Goal: Task Accomplishment & Management: Use online tool/utility

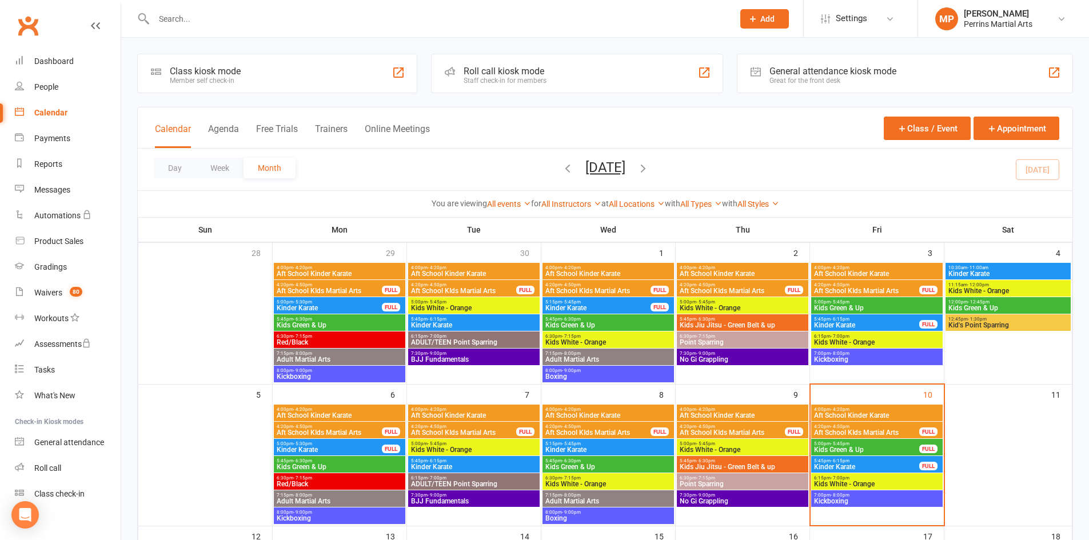
click at [836, 442] on span "- 5:45pm" at bounding box center [840, 443] width 19 height 5
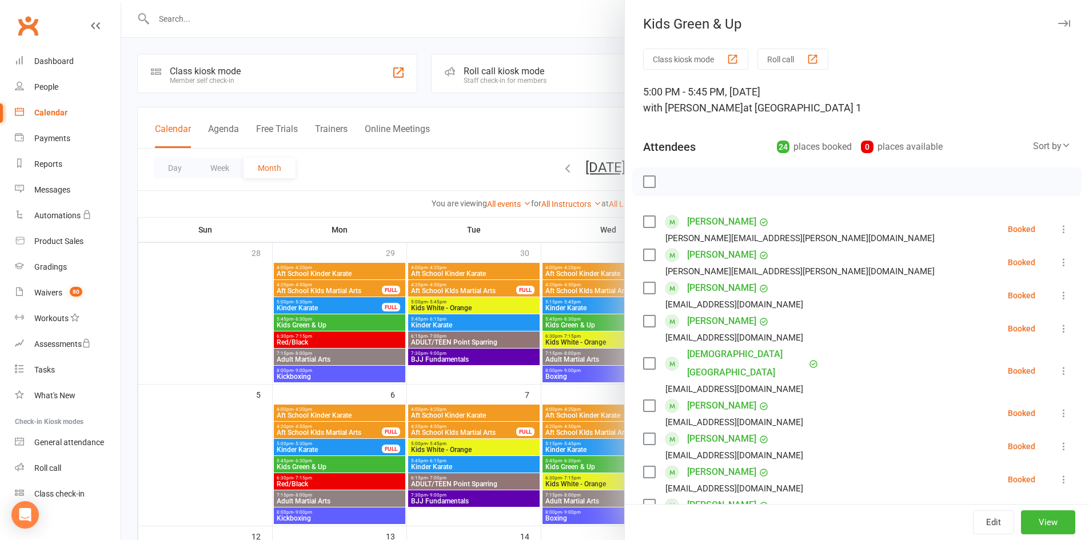
click at [1058, 231] on icon at bounding box center [1063, 229] width 11 height 11
click at [998, 293] on link "Check in" at bounding box center [1013, 297] width 113 height 23
click at [1058, 257] on icon at bounding box center [1063, 262] width 11 height 11
click at [1001, 333] on link "Check in" at bounding box center [1013, 330] width 113 height 23
click at [1058, 296] on icon at bounding box center [1063, 295] width 11 height 11
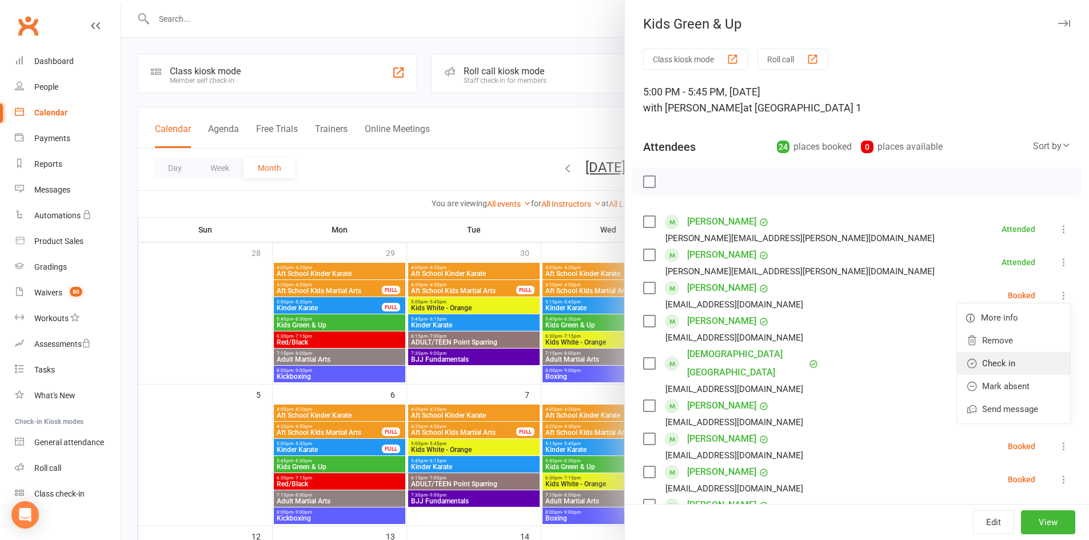
click at [994, 357] on link "Check in" at bounding box center [1013, 363] width 113 height 23
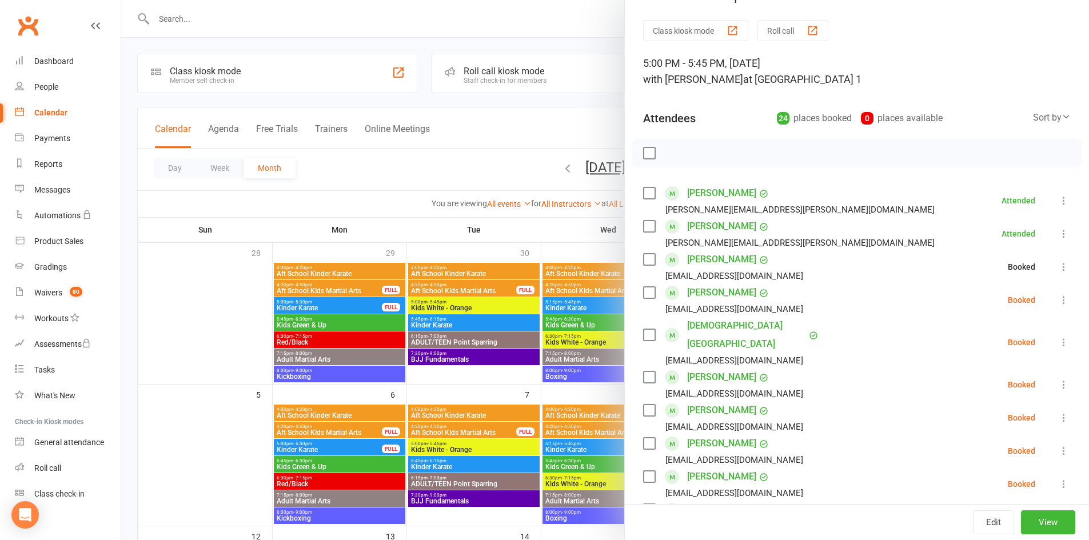
scroll to position [57, 0]
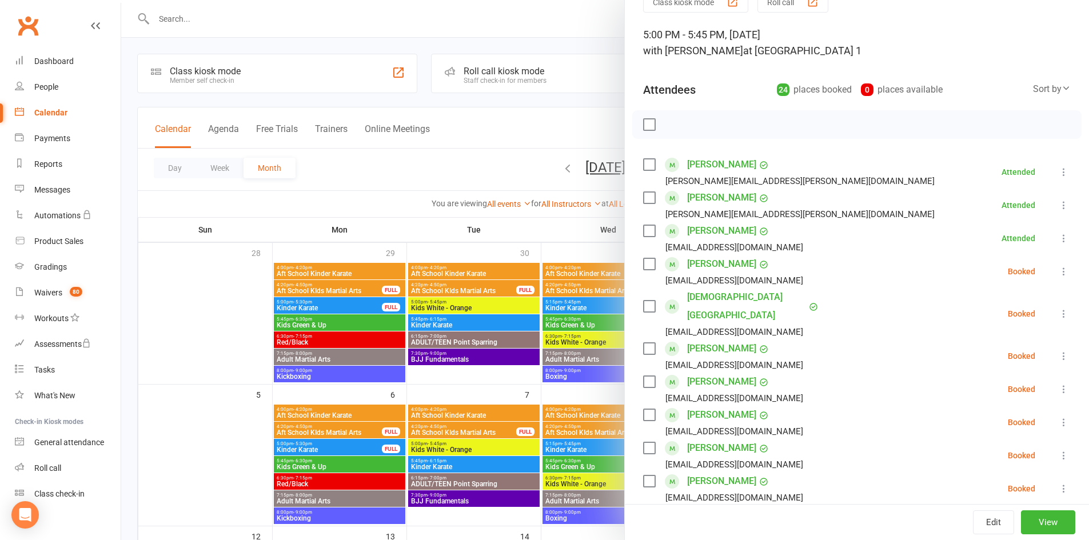
click at [1058, 272] on icon at bounding box center [1063, 271] width 11 height 11
click at [992, 337] on link "Check in" at bounding box center [1013, 339] width 113 height 23
click at [1058, 308] on icon at bounding box center [1063, 313] width 11 height 11
click at [1024, 372] on link "Check in" at bounding box center [1013, 381] width 113 height 23
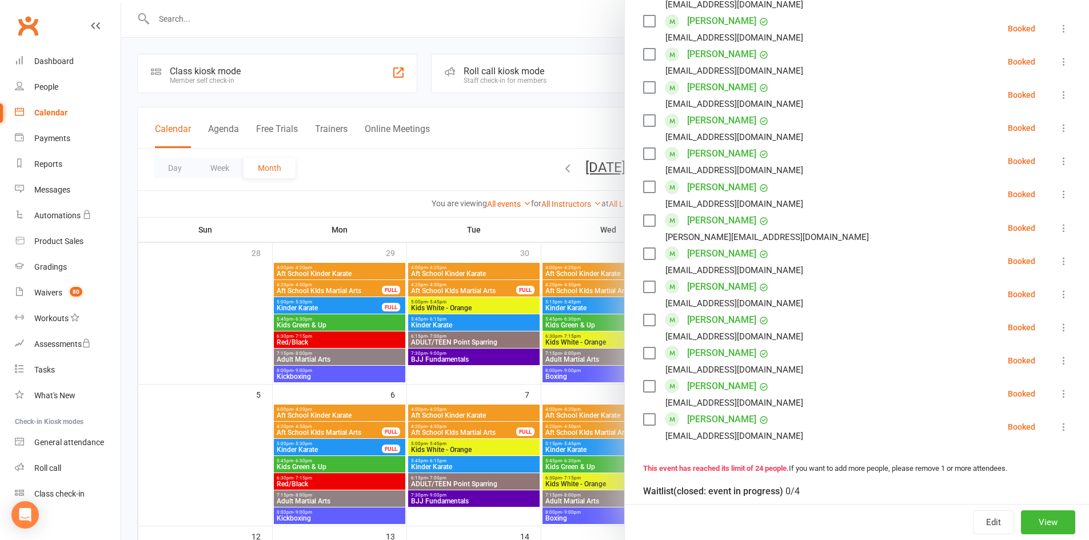
scroll to position [572, 0]
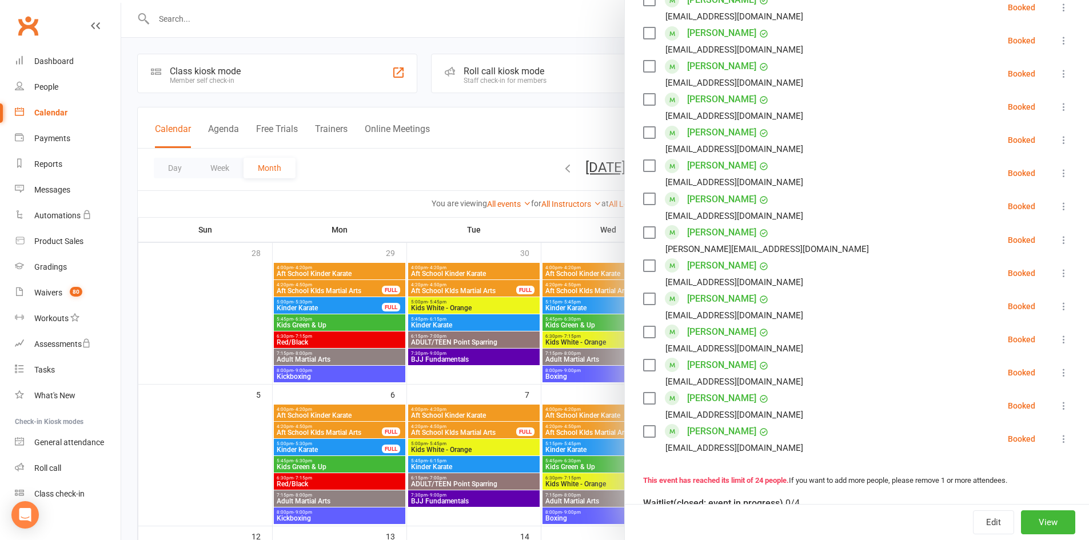
click at [1058, 367] on icon at bounding box center [1063, 372] width 11 height 11
click at [1019, 429] on link "Check in" at bounding box center [1013, 440] width 113 height 23
click at [1058, 301] on icon at bounding box center [1063, 306] width 11 height 11
click at [1024, 363] on link "Check in" at bounding box center [1013, 374] width 113 height 23
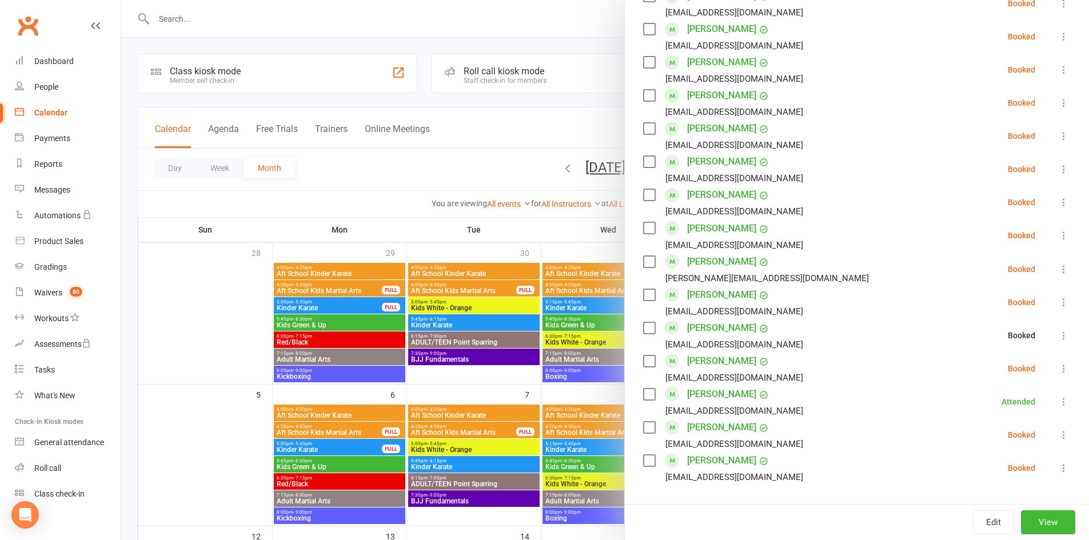
scroll to position [515, 0]
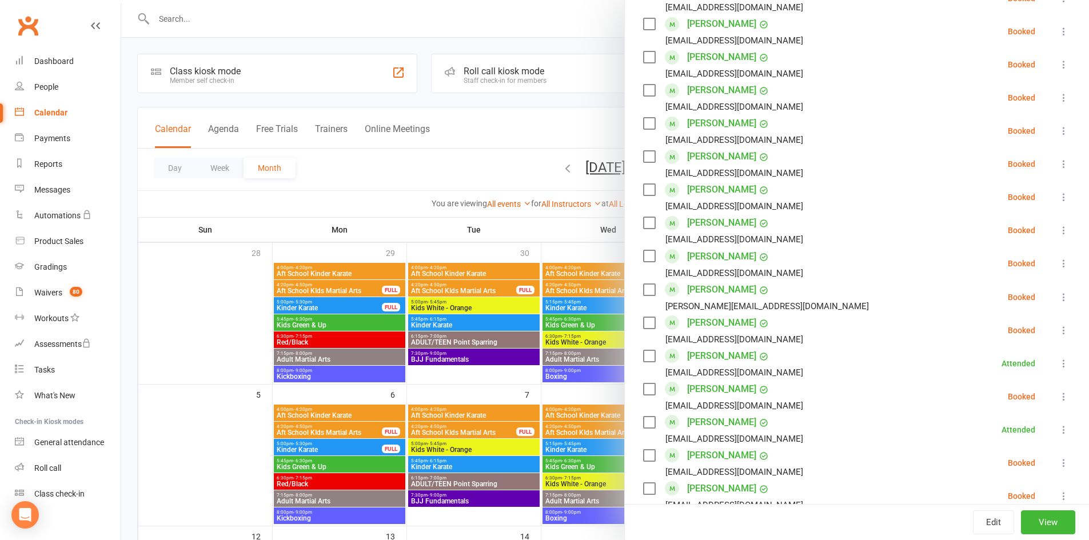
click at [1058, 325] on icon at bounding box center [1063, 330] width 11 height 11
click at [1035, 387] on link "Check in" at bounding box center [1013, 398] width 113 height 23
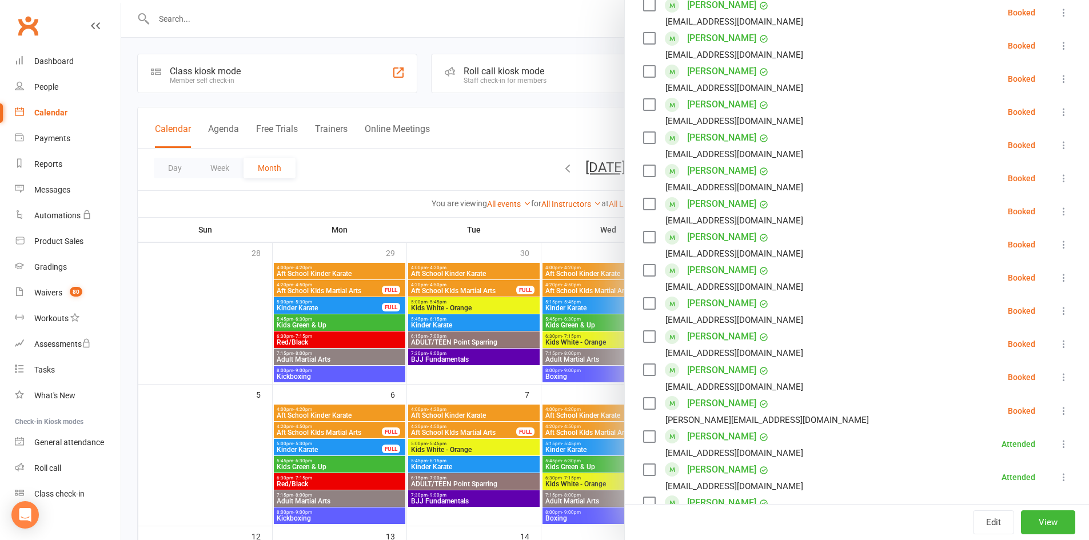
scroll to position [400, 0]
click at [1058, 339] on icon at bounding box center [1063, 344] width 11 height 11
click at [1024, 401] on link "Check in" at bounding box center [1013, 412] width 113 height 23
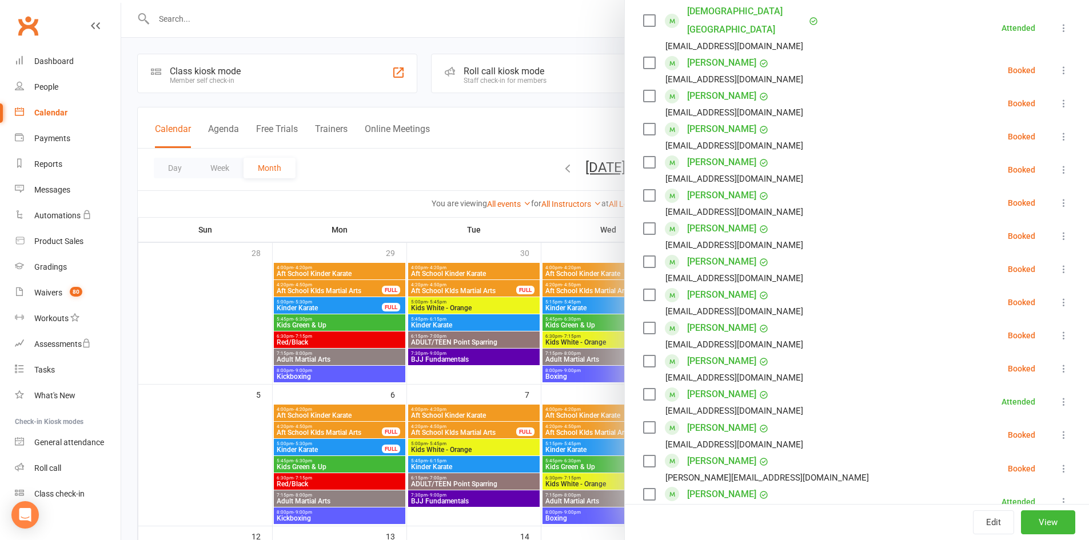
click at [1057, 362] on button at bounding box center [1064, 369] width 14 height 14
click at [1020, 425] on link "Check in" at bounding box center [1013, 436] width 113 height 23
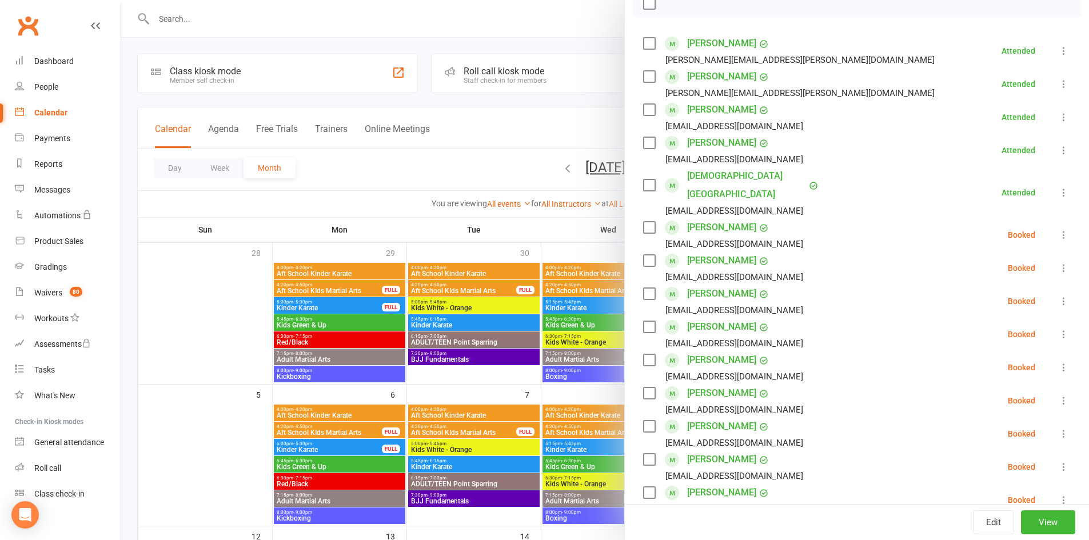
scroll to position [172, 0]
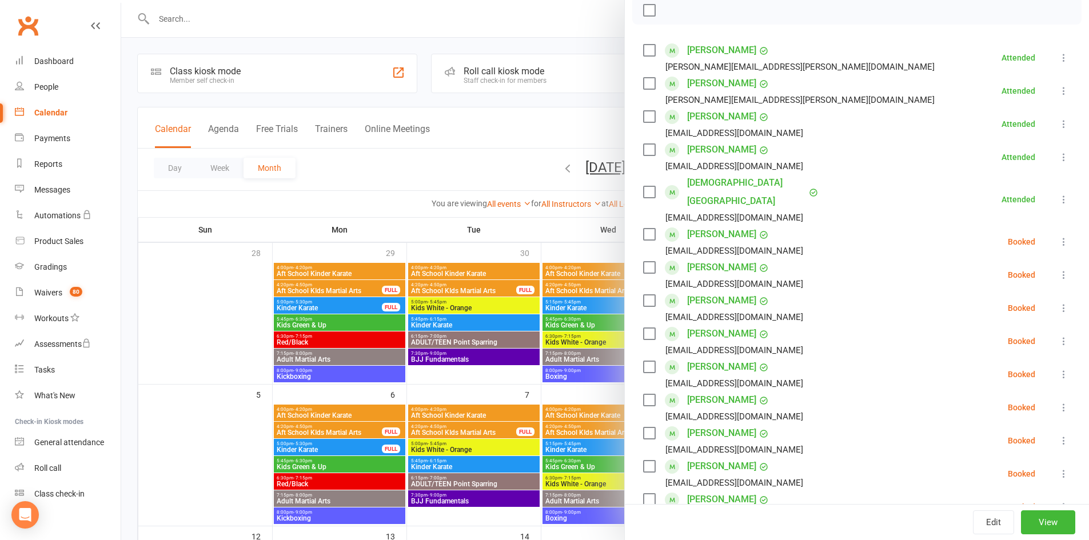
click at [1058, 302] on icon at bounding box center [1063, 307] width 11 height 11
click at [1022, 365] on link "Check in" at bounding box center [1013, 376] width 113 height 23
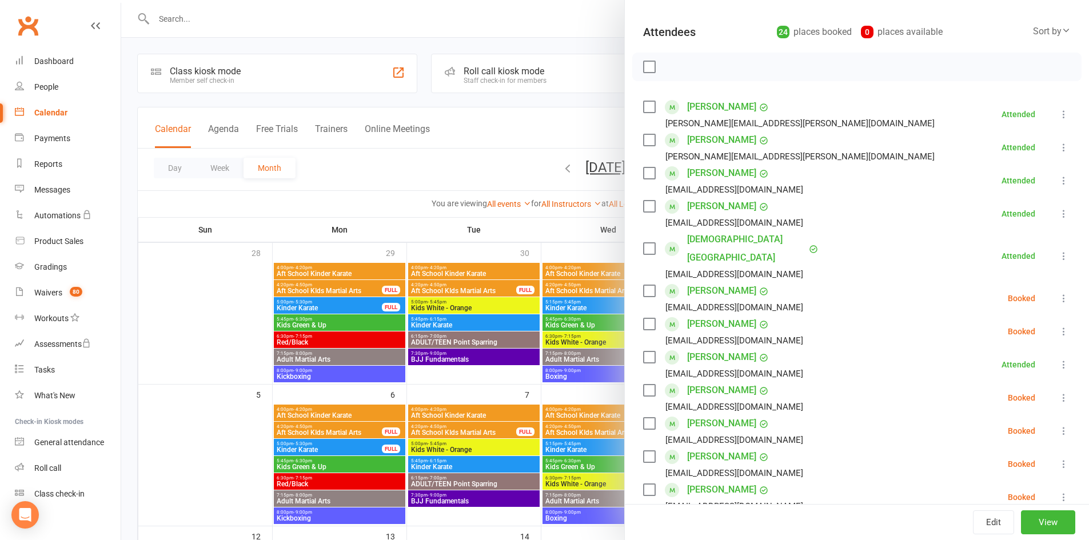
scroll to position [114, 0]
click at [1058, 326] on icon at bounding box center [1063, 331] width 11 height 11
click at [1012, 389] on link "Check in" at bounding box center [1013, 400] width 113 height 23
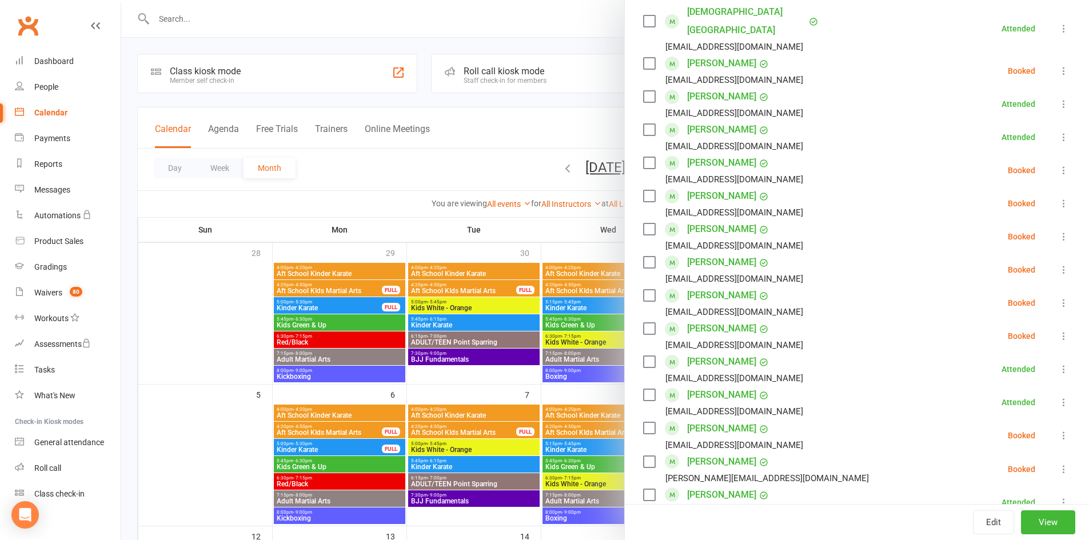
scroll to position [343, 0]
click at [1058, 330] on icon at bounding box center [1063, 335] width 11 height 11
click at [1016, 392] on link "Check in" at bounding box center [1013, 403] width 113 height 23
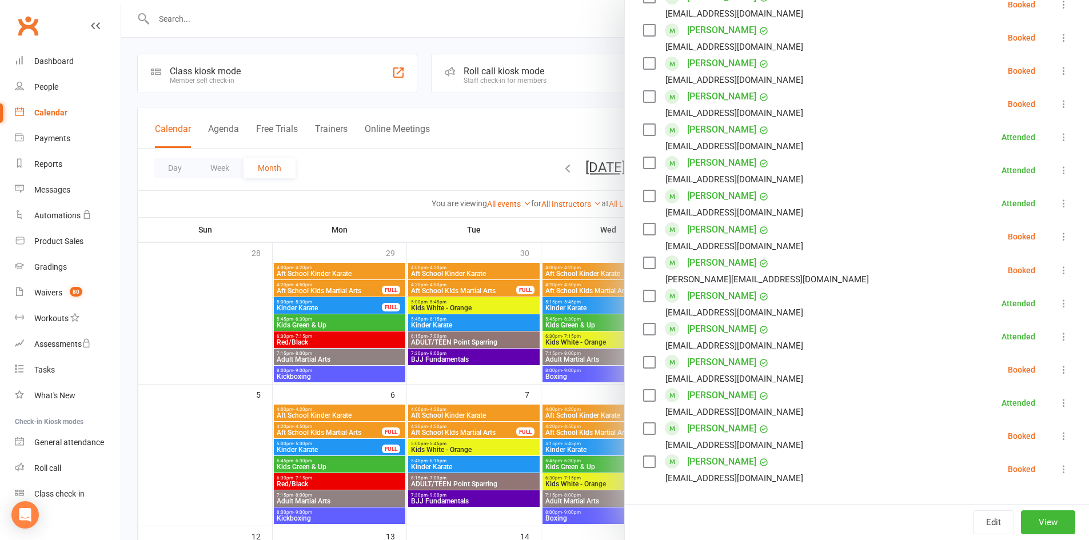
scroll to position [572, 0]
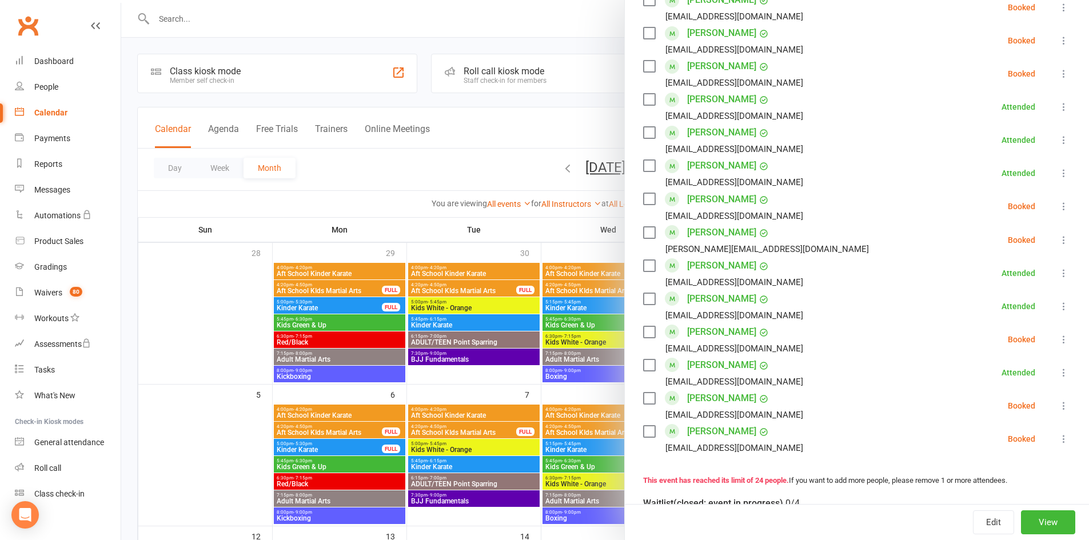
click at [1058, 334] on icon at bounding box center [1063, 339] width 11 height 11
click at [1020, 396] on link "Check in" at bounding box center [1013, 407] width 113 height 23
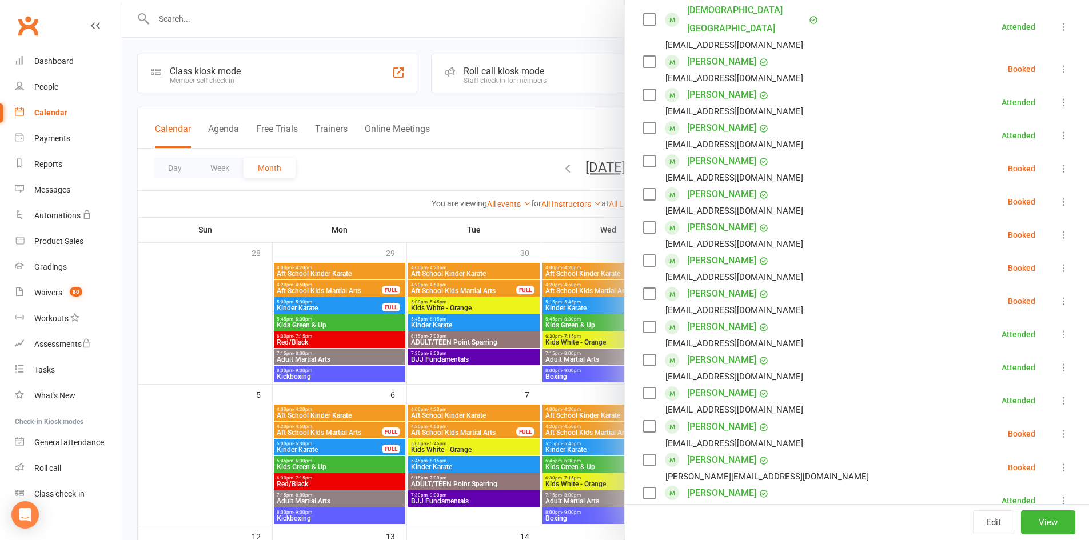
scroll to position [343, 0]
click at [1058, 264] on icon at bounding box center [1063, 269] width 11 height 11
click at [995, 326] on link "Check in" at bounding box center [1013, 337] width 113 height 23
click at [1058, 230] on icon at bounding box center [1063, 235] width 11 height 11
click at [1009, 293] on link "Check in" at bounding box center [1013, 304] width 113 height 23
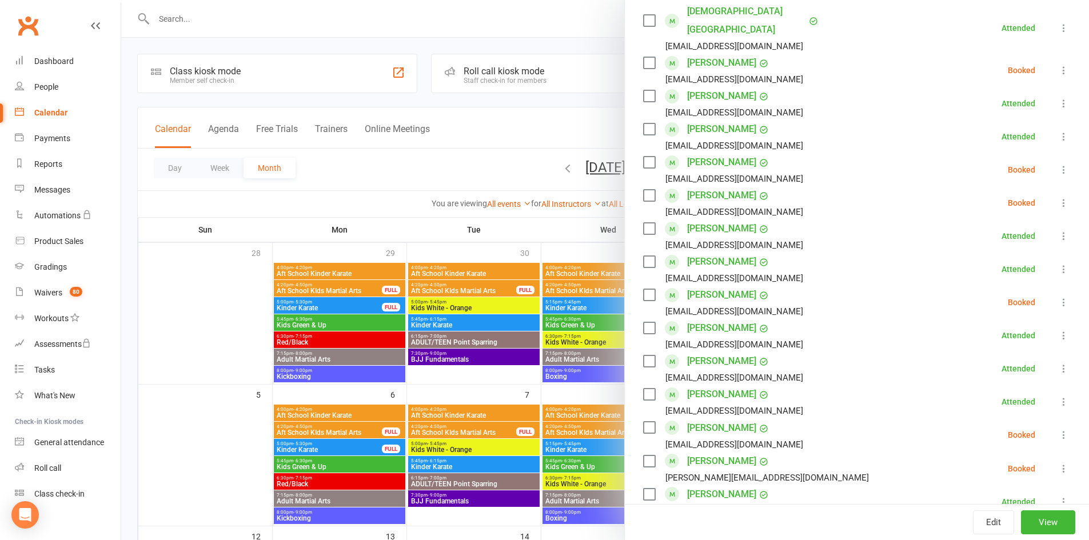
click at [1058, 197] on icon at bounding box center [1063, 202] width 11 height 11
click at [1012, 282] on link "Mark absent" at bounding box center [1013, 293] width 113 height 23
click at [1058, 164] on icon at bounding box center [1063, 169] width 11 height 11
click at [1010, 249] on link "Mark absent" at bounding box center [1013, 260] width 113 height 23
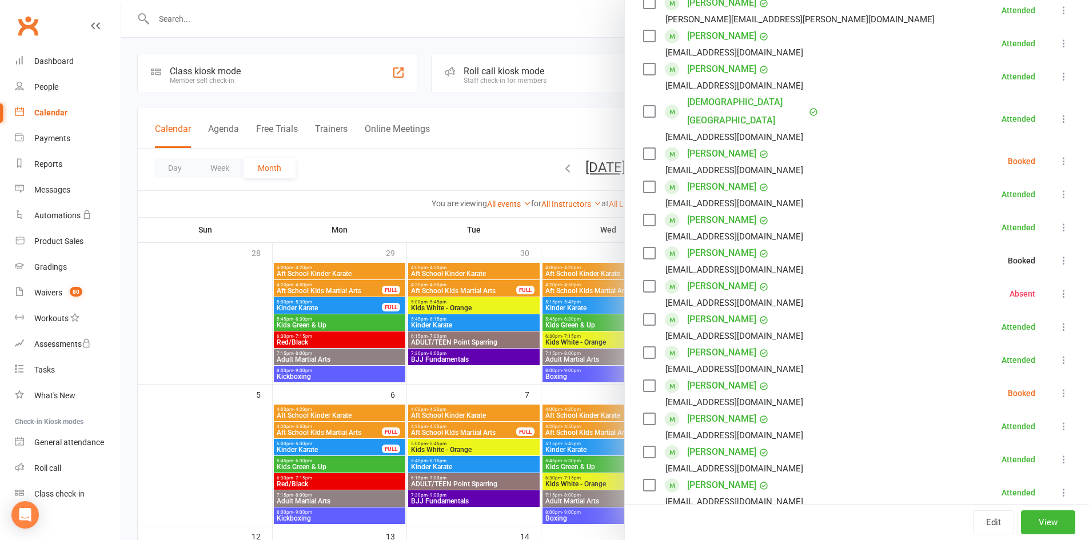
scroll to position [229, 0]
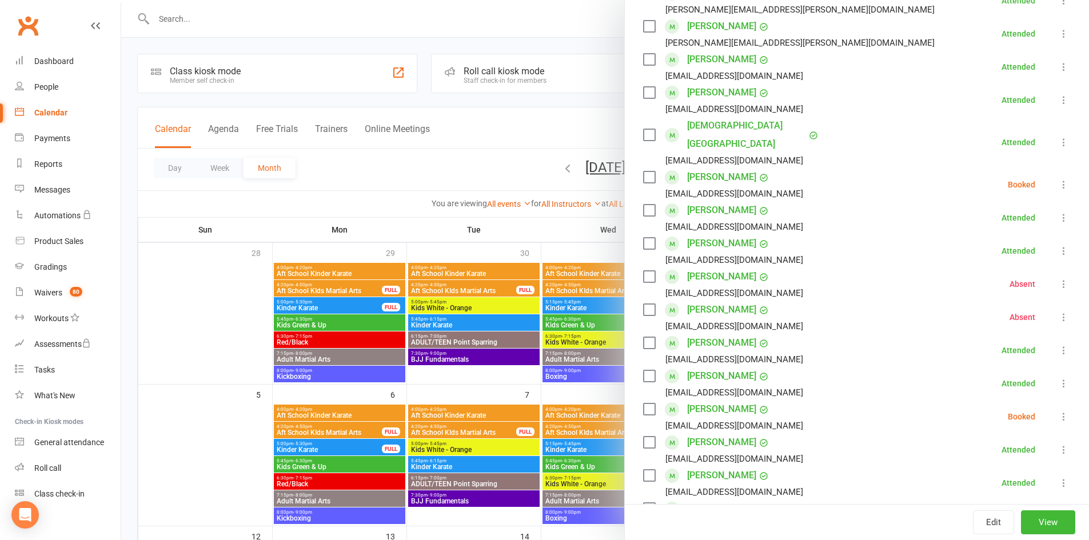
click at [1058, 179] on icon at bounding box center [1063, 184] width 11 height 11
click at [998, 264] on link "Mark absent" at bounding box center [1013, 275] width 113 height 23
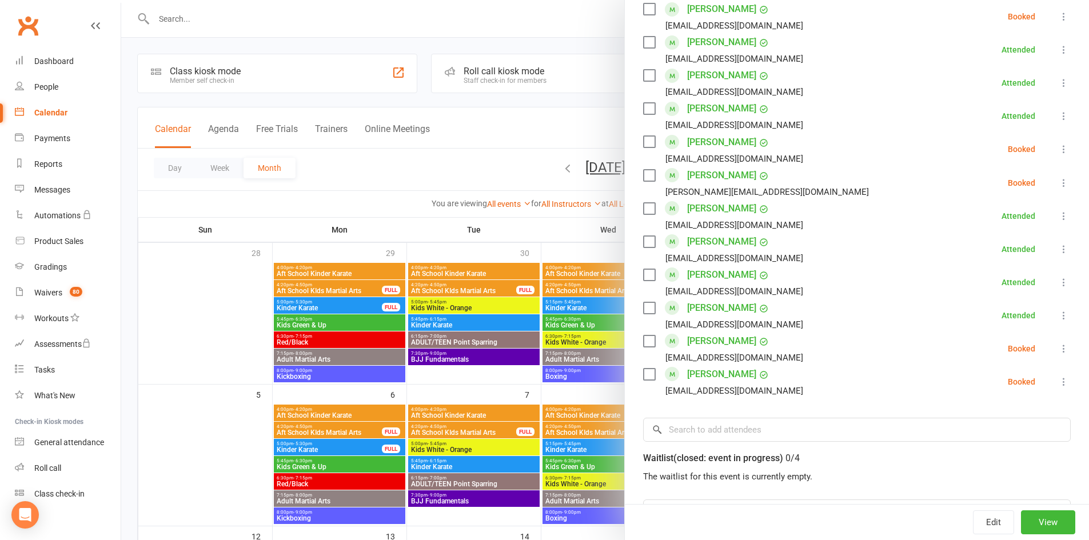
scroll to position [572, 0]
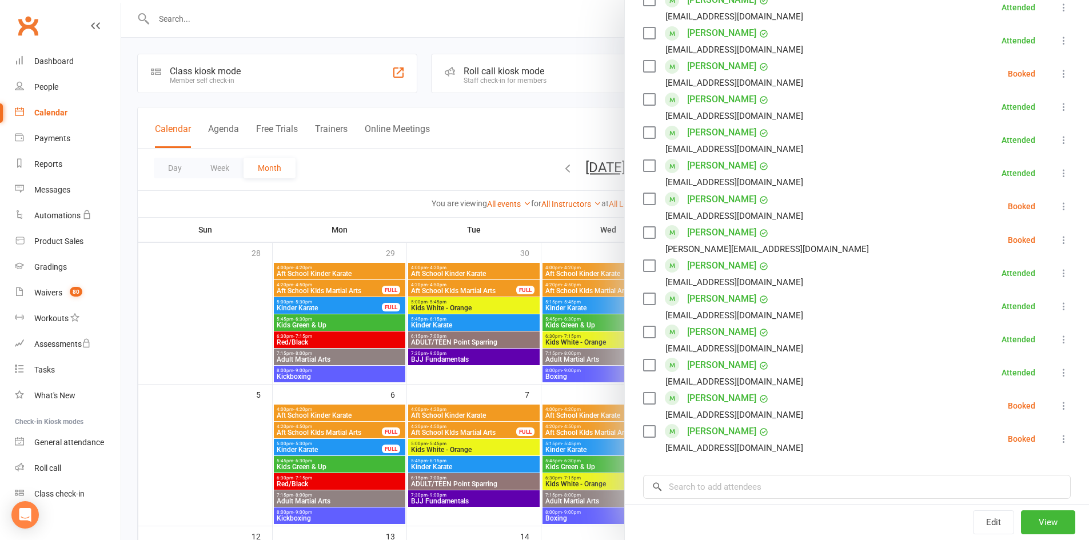
click at [1058, 400] on icon at bounding box center [1063, 405] width 11 height 11
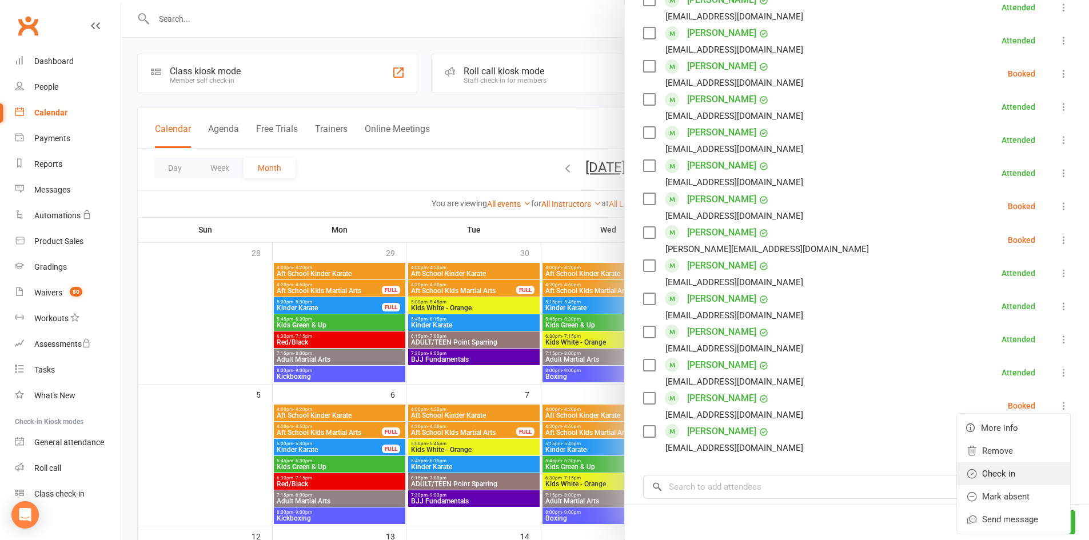
click at [981, 462] on link "Check in" at bounding box center [1013, 473] width 113 height 23
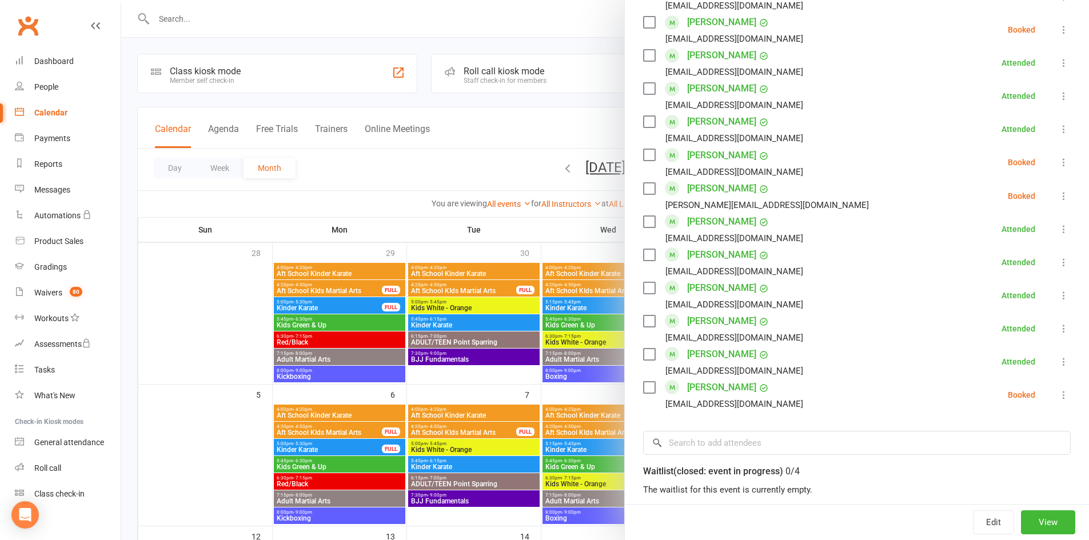
scroll to position [629, 0]
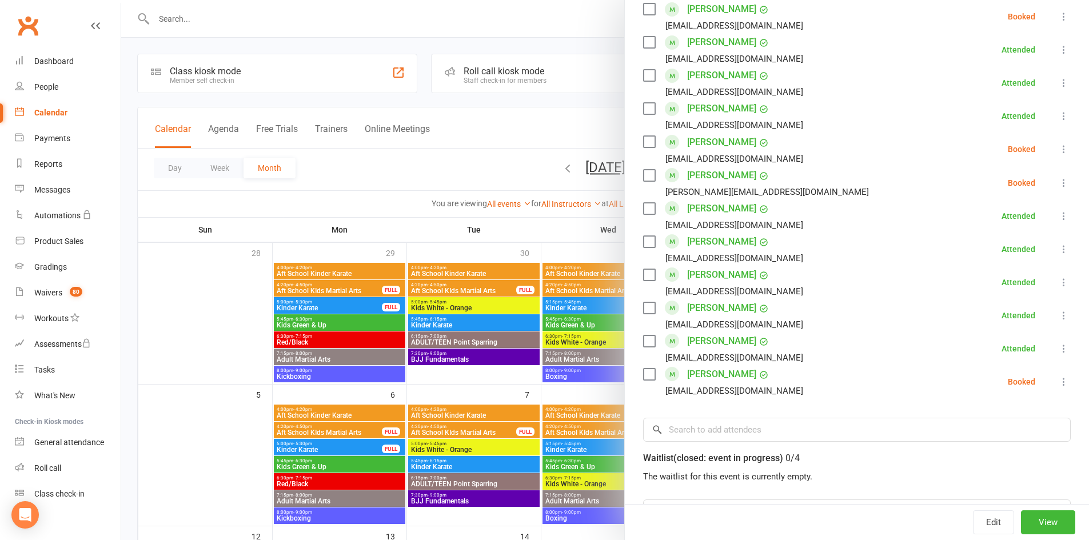
click at [1058, 376] on icon at bounding box center [1063, 381] width 11 height 11
click at [870, 462] on div "Waitlist (closed: event in progress) 0/4" at bounding box center [857, 456] width 428 height 28
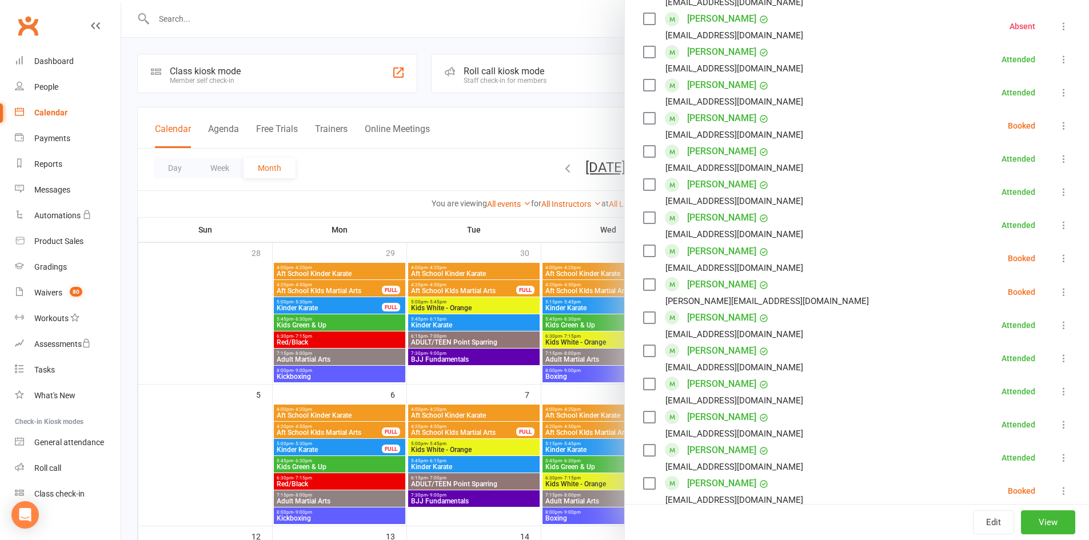
scroll to position [515, 0]
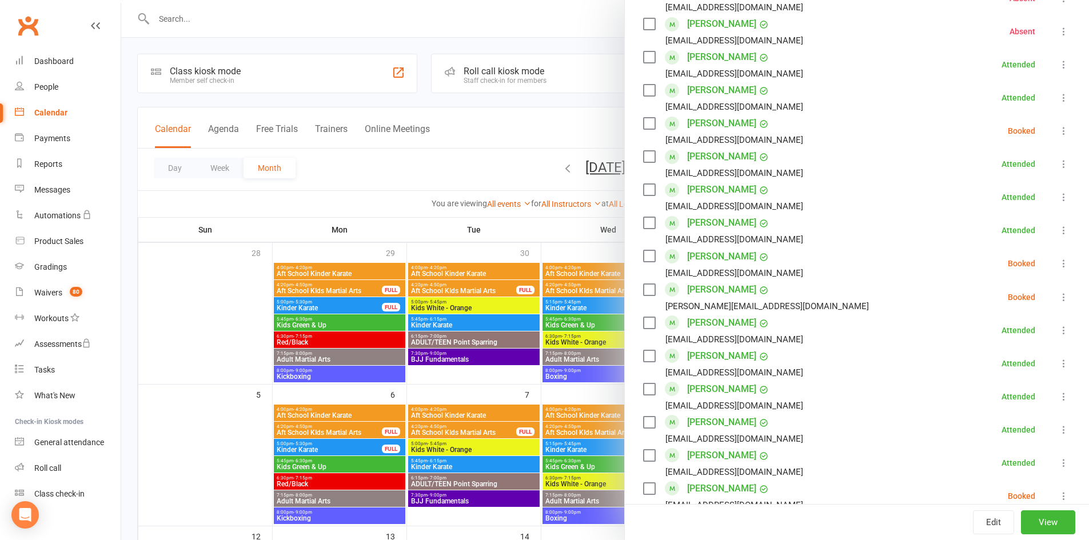
click at [1058, 292] on icon at bounding box center [1063, 297] width 11 height 11
click at [1058, 258] on icon at bounding box center [1063, 263] width 11 height 11
click at [1008, 320] on link "Check in" at bounding box center [1013, 331] width 113 height 23
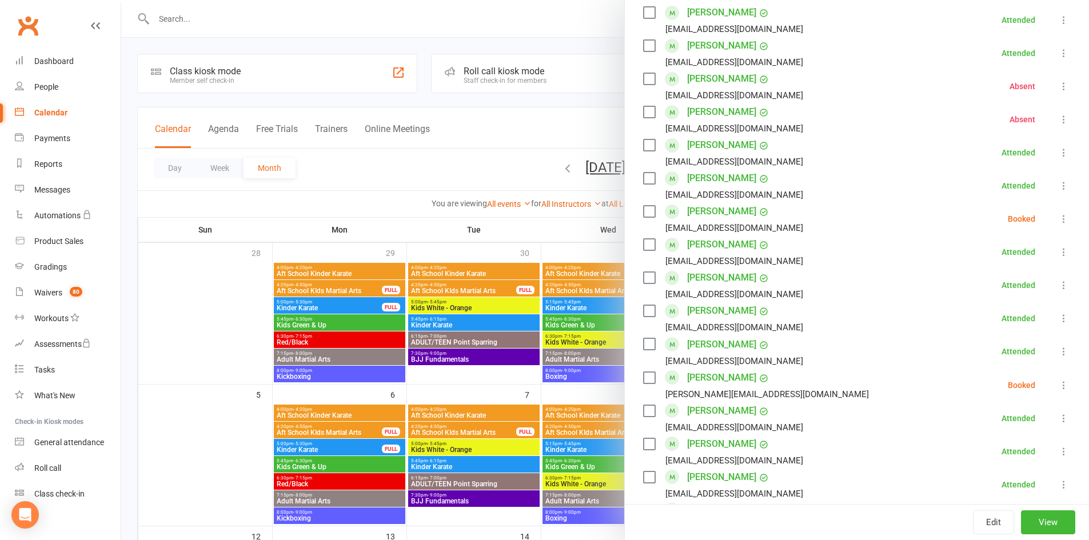
scroll to position [400, 0]
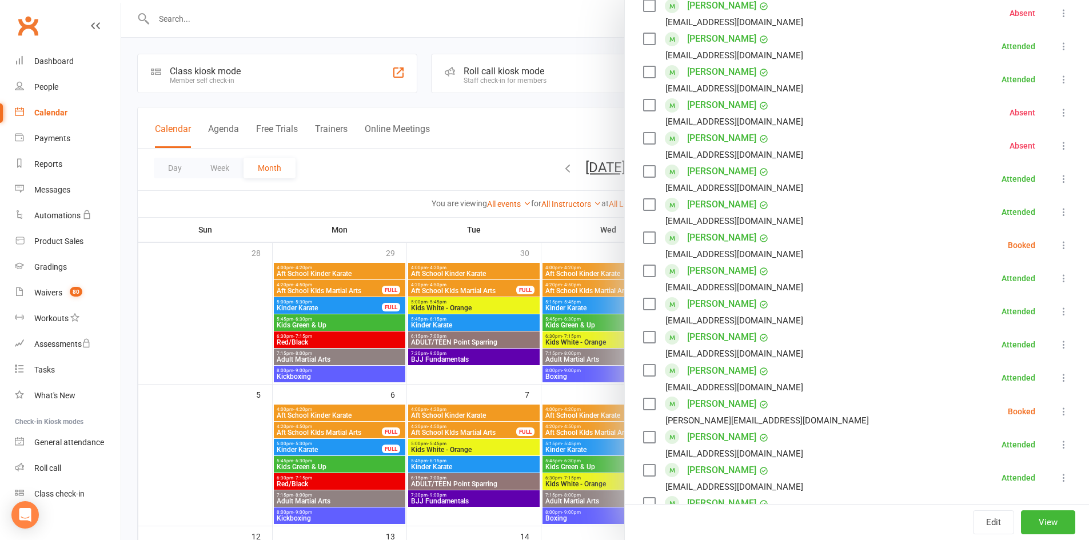
click at [1058, 240] on icon at bounding box center [1063, 245] width 11 height 11
click at [1009, 325] on link "Mark absent" at bounding box center [1013, 336] width 113 height 23
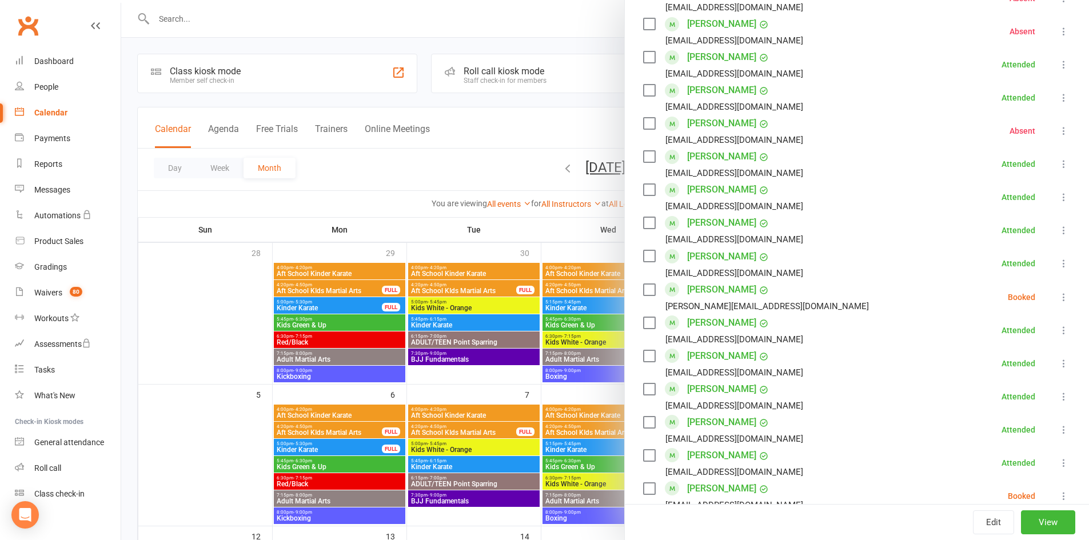
click at [464, 166] on div at bounding box center [605, 270] width 968 height 540
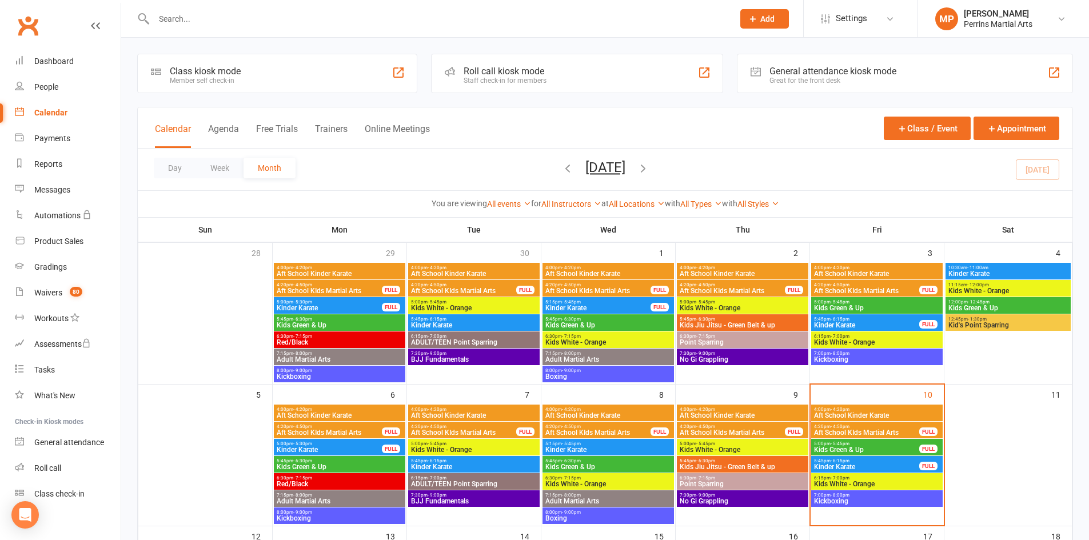
click at [871, 465] on span "Kinder Karate" at bounding box center [867, 467] width 106 height 7
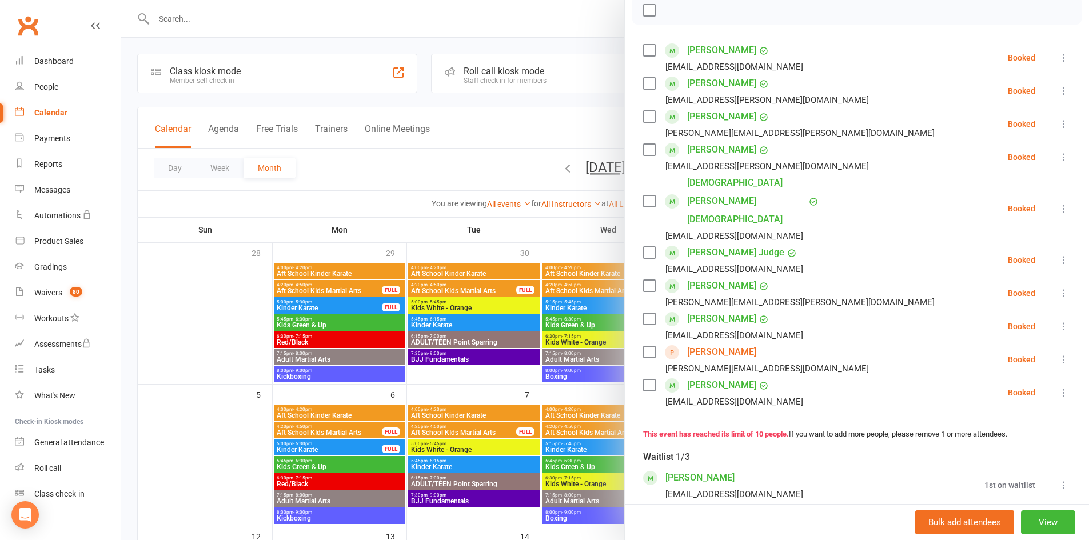
scroll to position [114, 0]
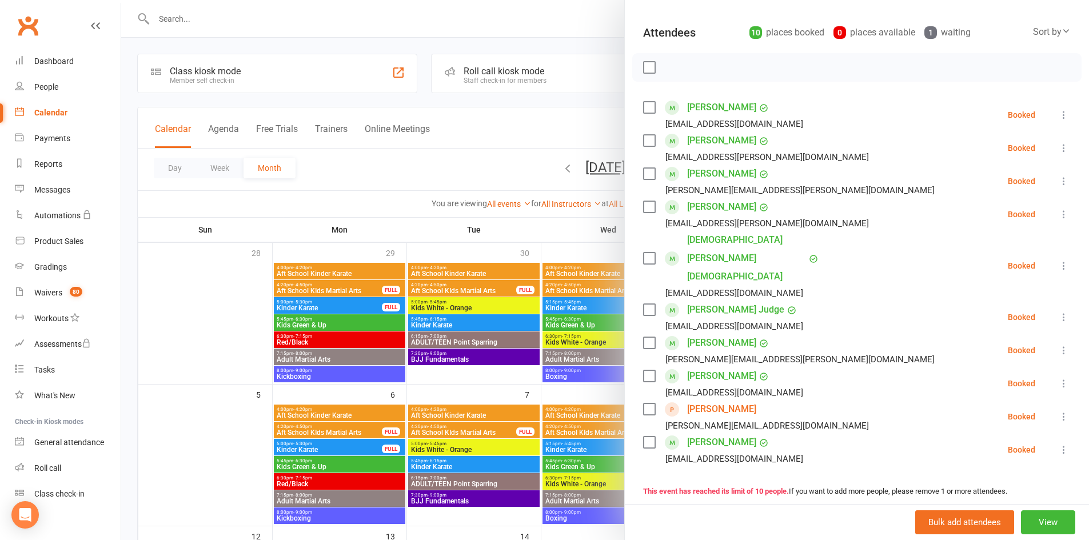
click at [1058, 444] on icon at bounding box center [1063, 449] width 11 height 11
click at [1012, 507] on link "Check in" at bounding box center [1008, 518] width 123 height 23
click at [1058, 312] on icon at bounding box center [1063, 317] width 11 height 11
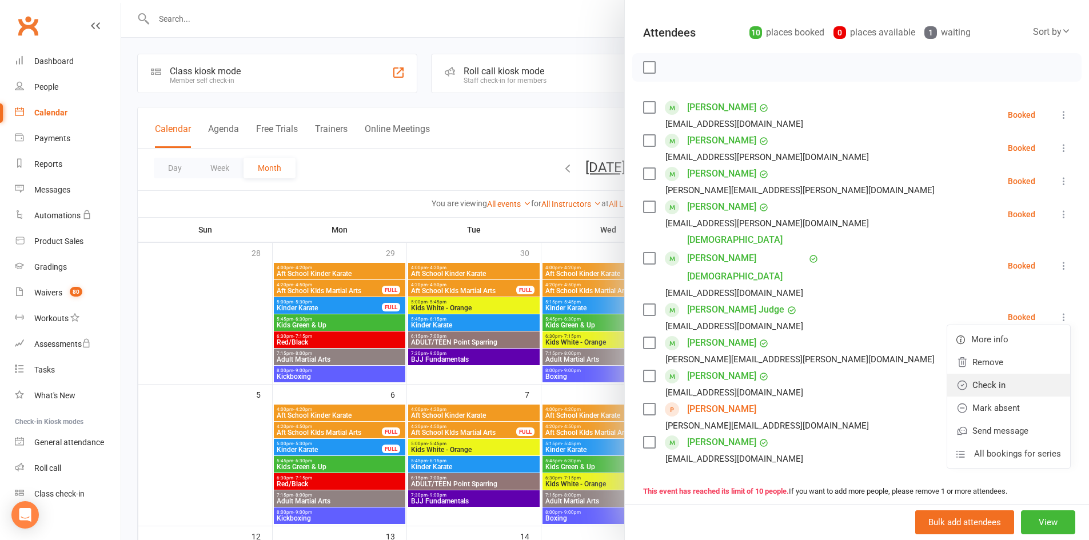
click at [988, 374] on link "Check in" at bounding box center [1008, 385] width 123 height 23
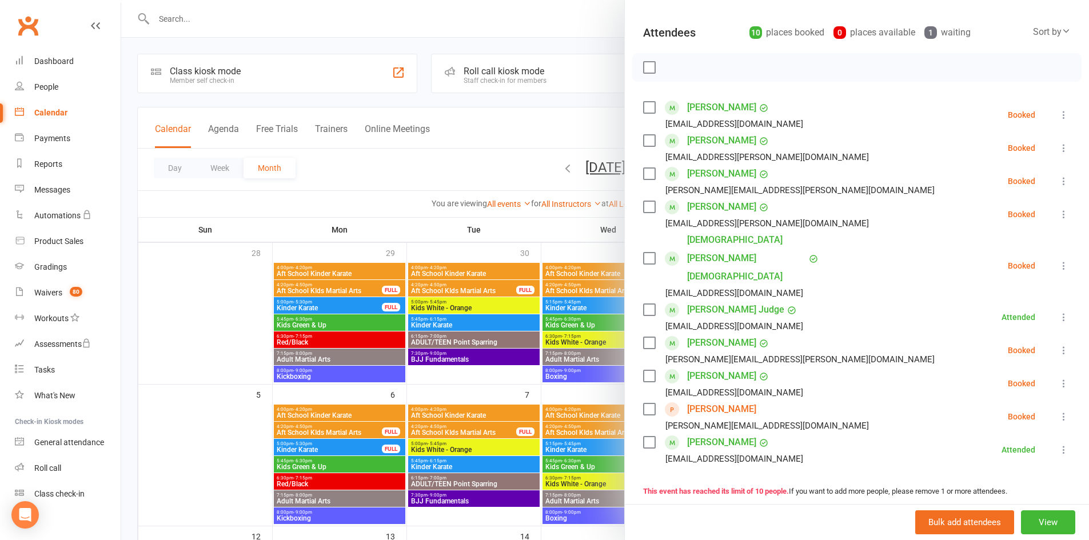
click at [1058, 185] on icon at bounding box center [1063, 181] width 11 height 11
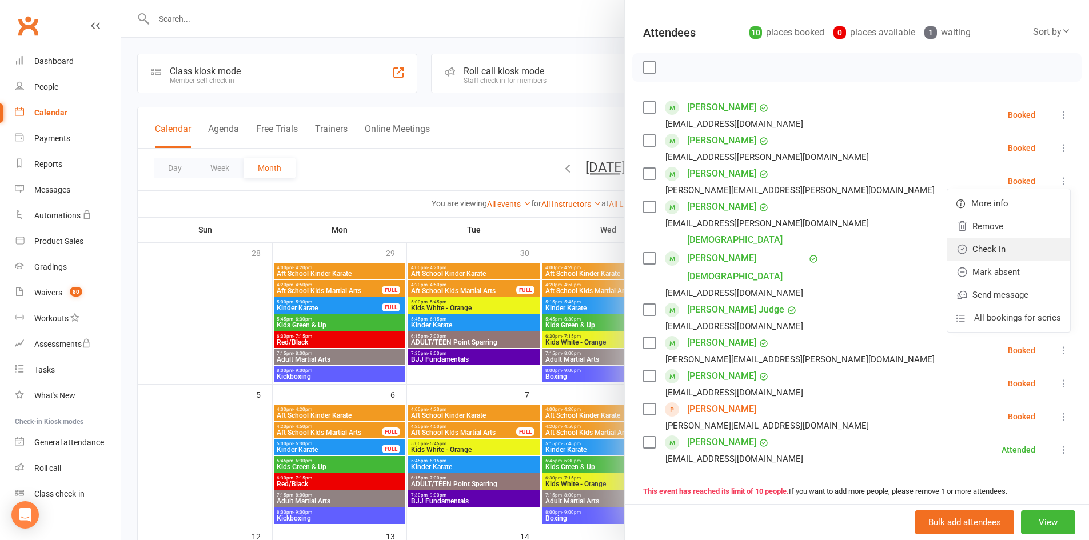
click at [1024, 245] on link "Check in" at bounding box center [1008, 249] width 123 height 23
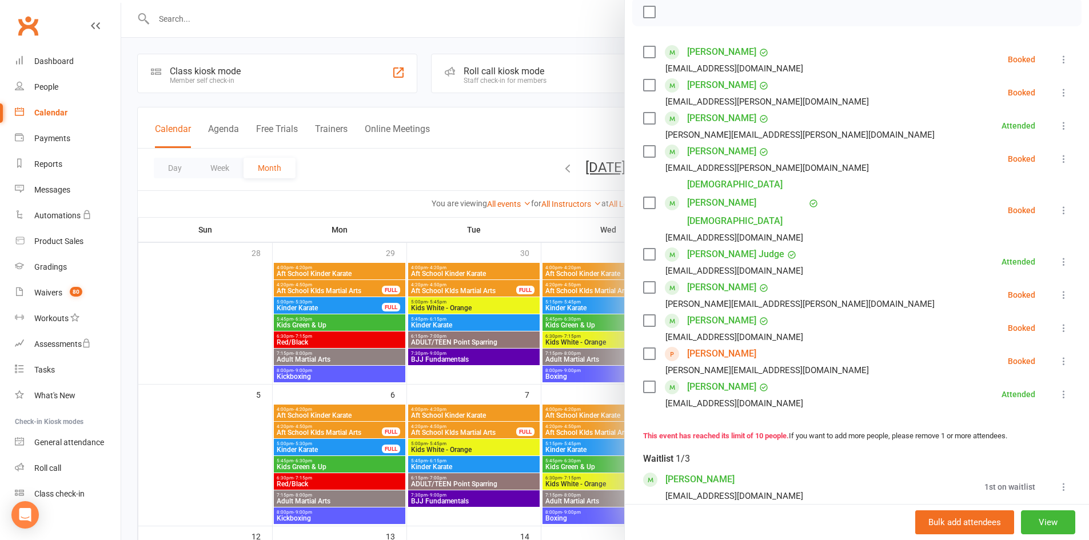
scroll to position [172, 0]
click at [1058, 480] on icon at bounding box center [1063, 485] width 11 height 11
click at [1005, 496] on link "Book now" at bounding box center [1008, 507] width 123 height 23
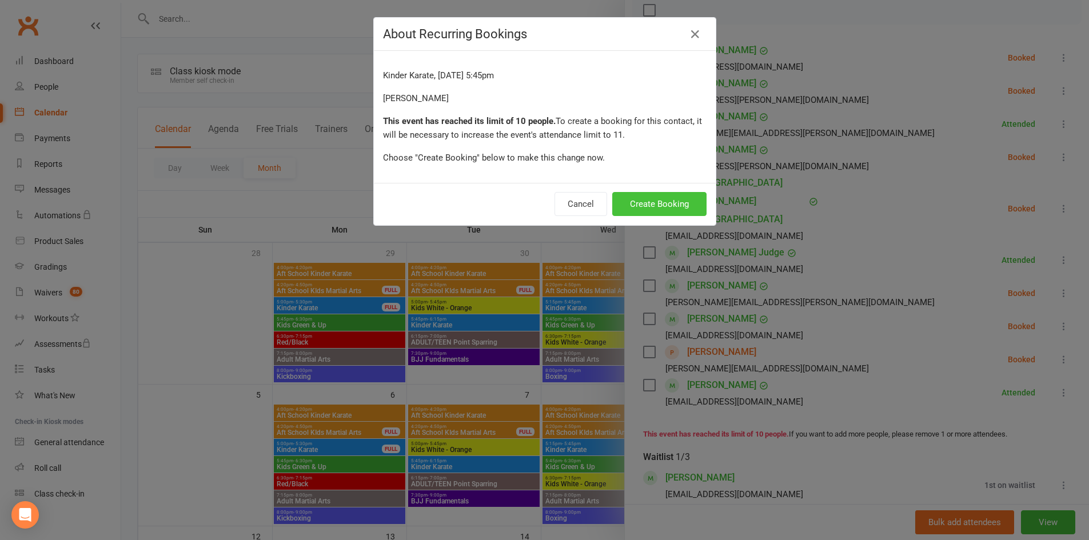
click at [660, 209] on button "Create Booking" at bounding box center [659, 204] width 94 height 24
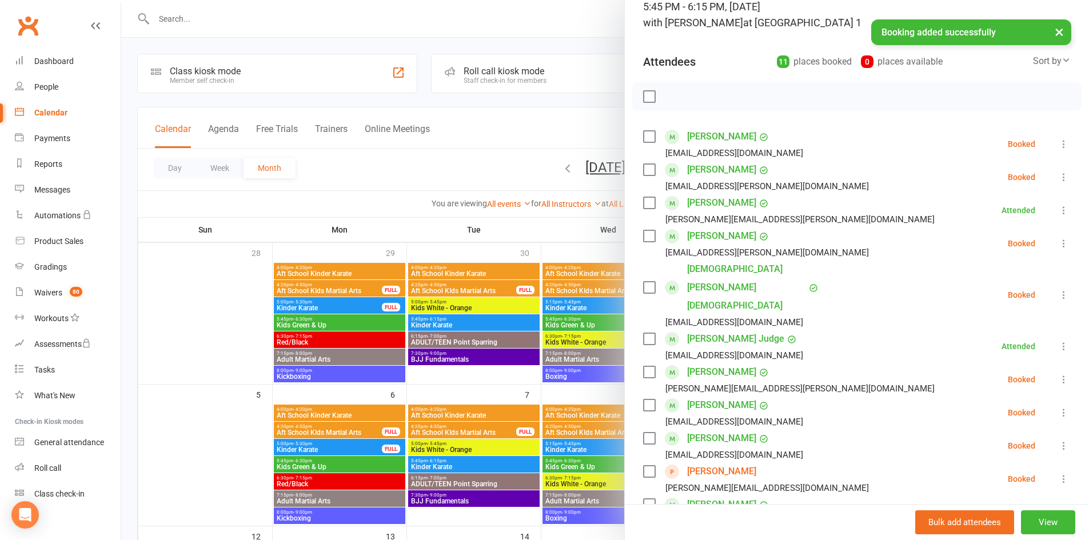
scroll to position [57, 0]
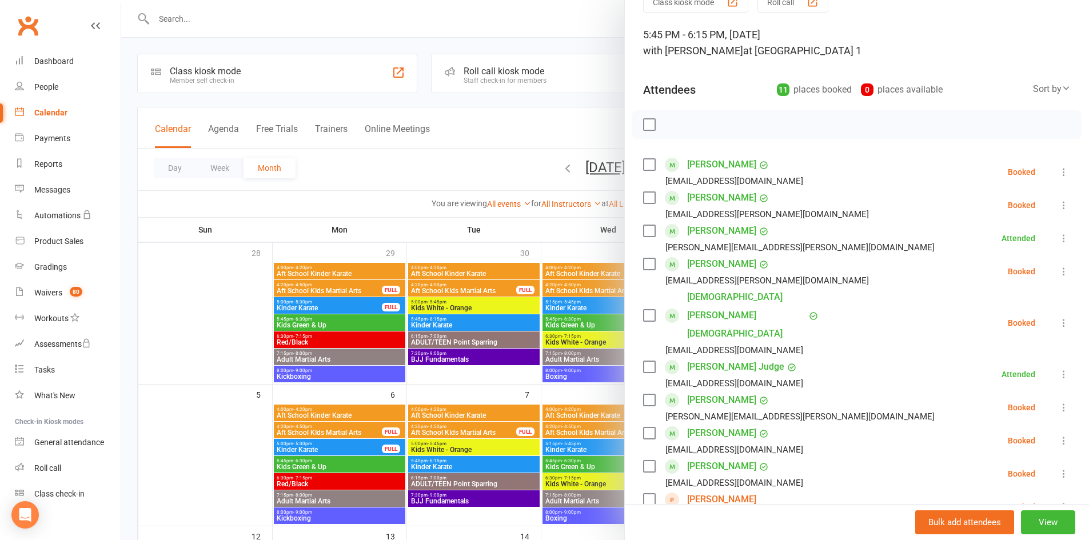
click at [1058, 435] on icon at bounding box center [1063, 440] width 11 height 11
click at [1010, 497] on link "Check in" at bounding box center [1008, 508] width 123 height 23
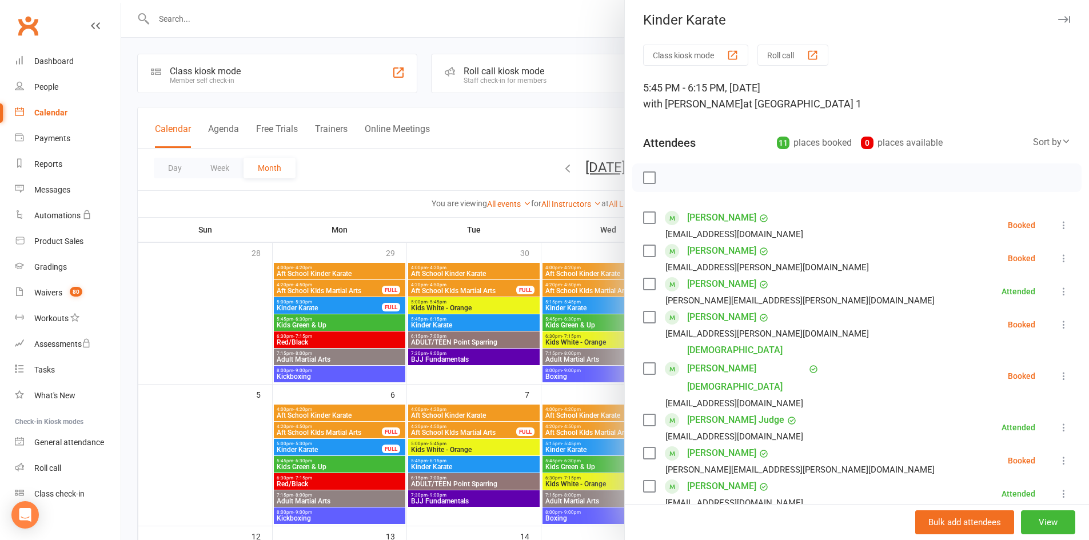
scroll to position [0, 0]
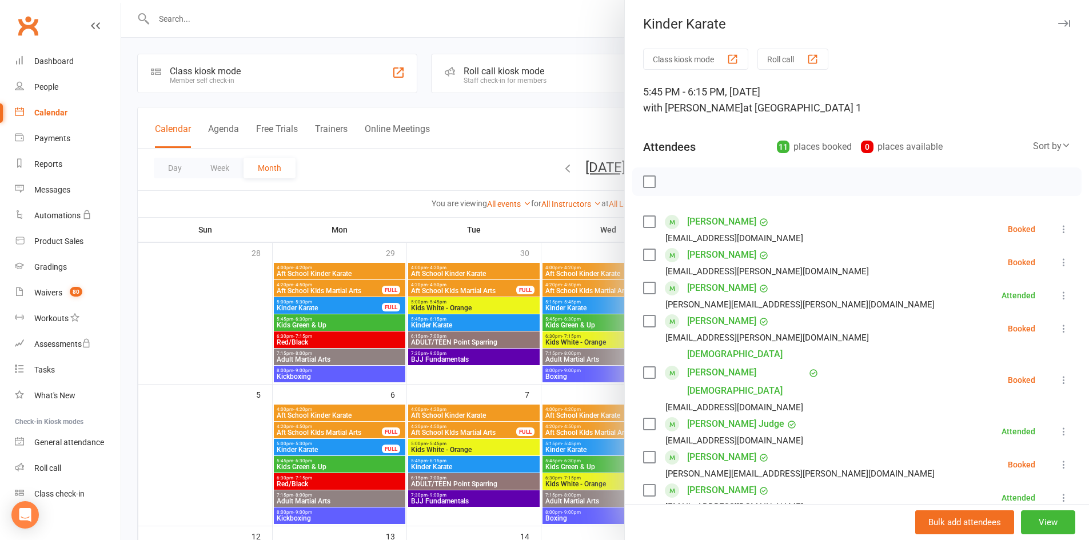
click at [1058, 333] on icon at bounding box center [1063, 328] width 11 height 11
click at [1010, 392] on link "Check in" at bounding box center [1008, 396] width 123 height 23
click at [1058, 264] on icon at bounding box center [1063, 262] width 11 height 11
click at [993, 324] on link "Check in" at bounding box center [1008, 330] width 123 height 23
